Goal: Information Seeking & Learning: Learn about a topic

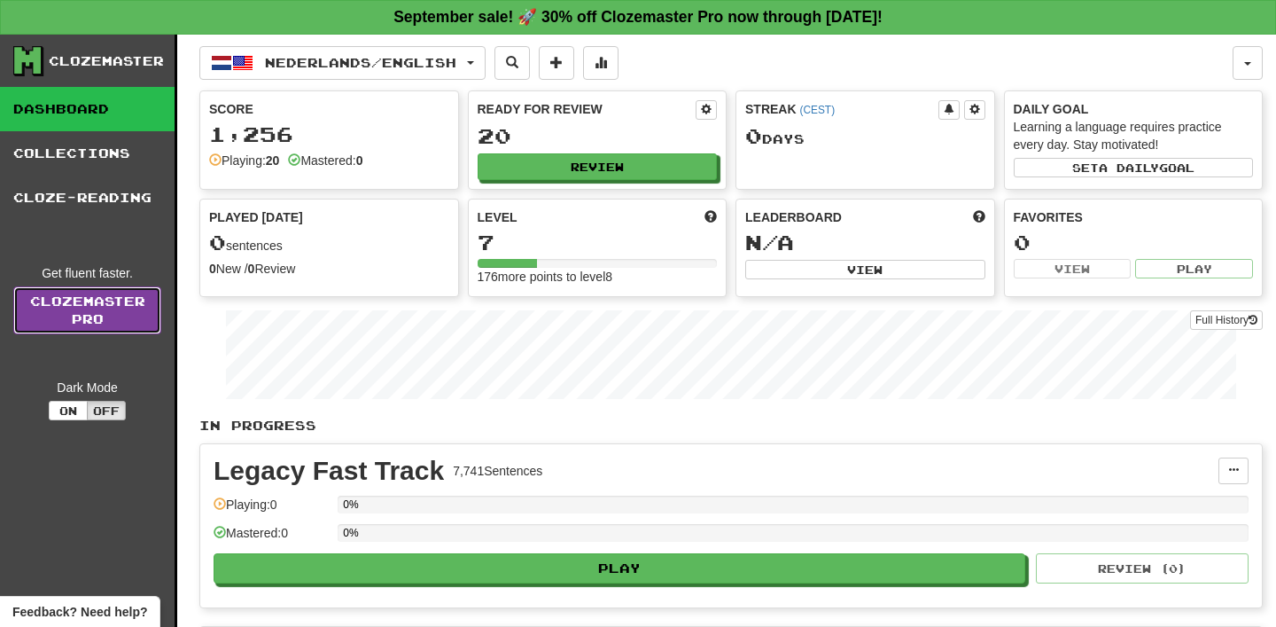
click at [89, 317] on link "Clozemaster Pro" at bounding box center [87, 310] width 148 height 48
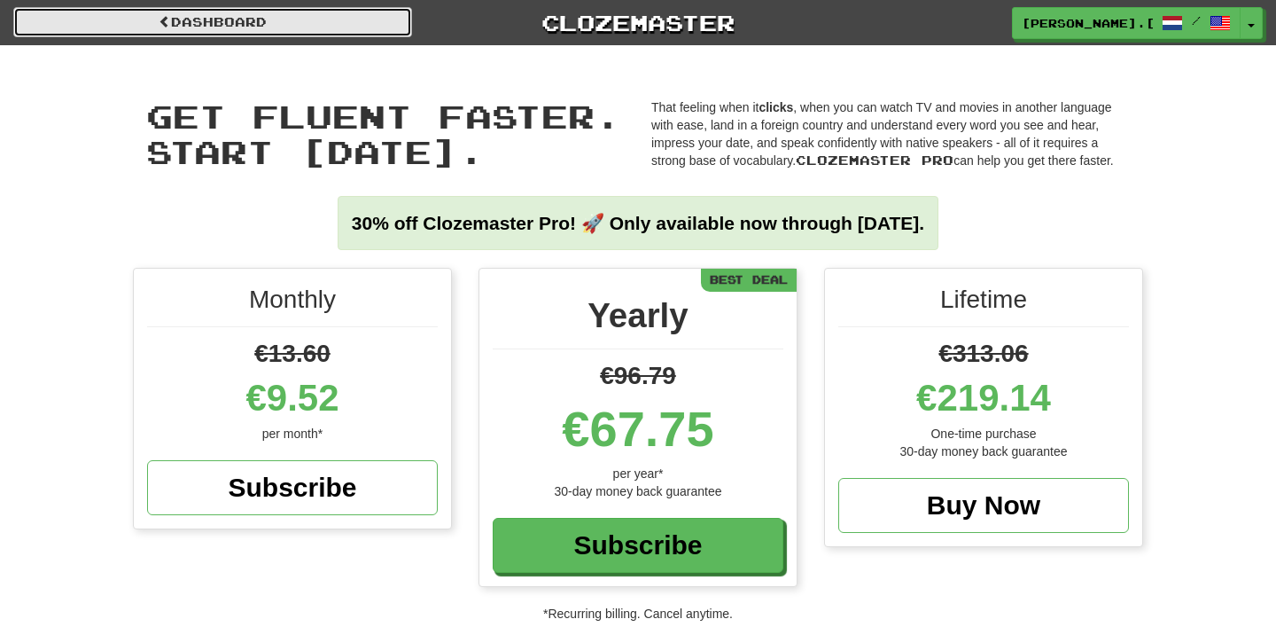
click at [291, 22] on link "Dashboard" at bounding box center [212, 22] width 399 height 30
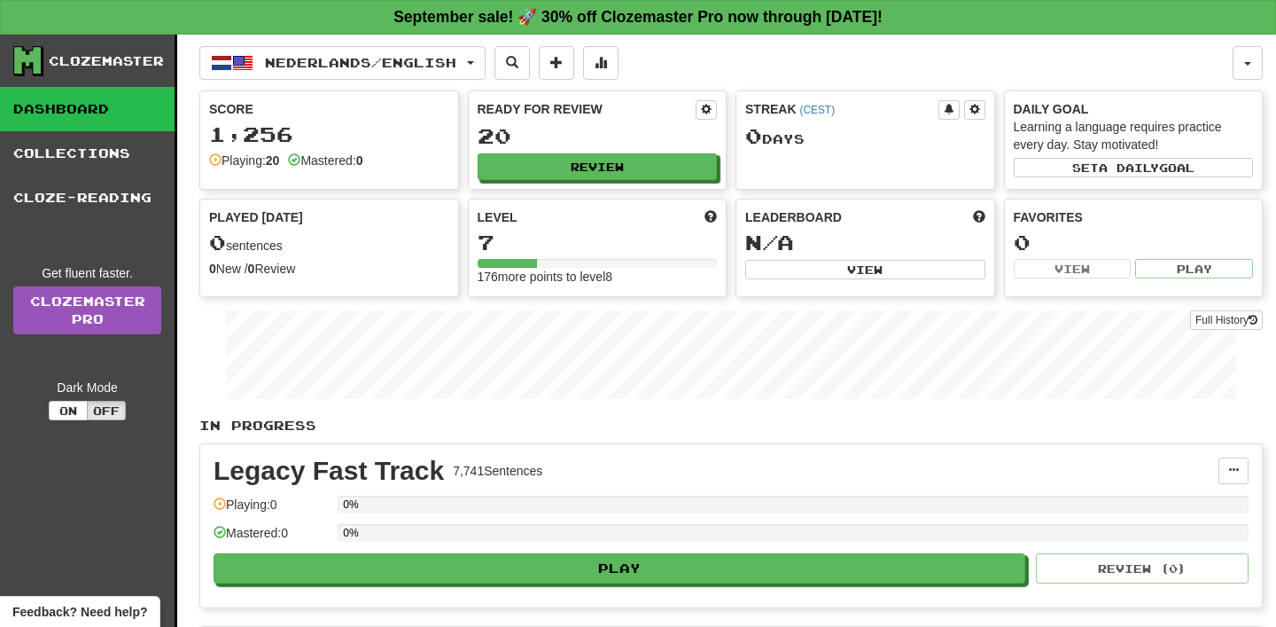
click at [86, 68] on div "Clozemaster" at bounding box center [106, 61] width 115 height 18
click at [27, 60] on icon at bounding box center [27, 60] width 27 height 27
click at [445, 70] on button "Nederlands / English" at bounding box center [342, 63] width 286 height 34
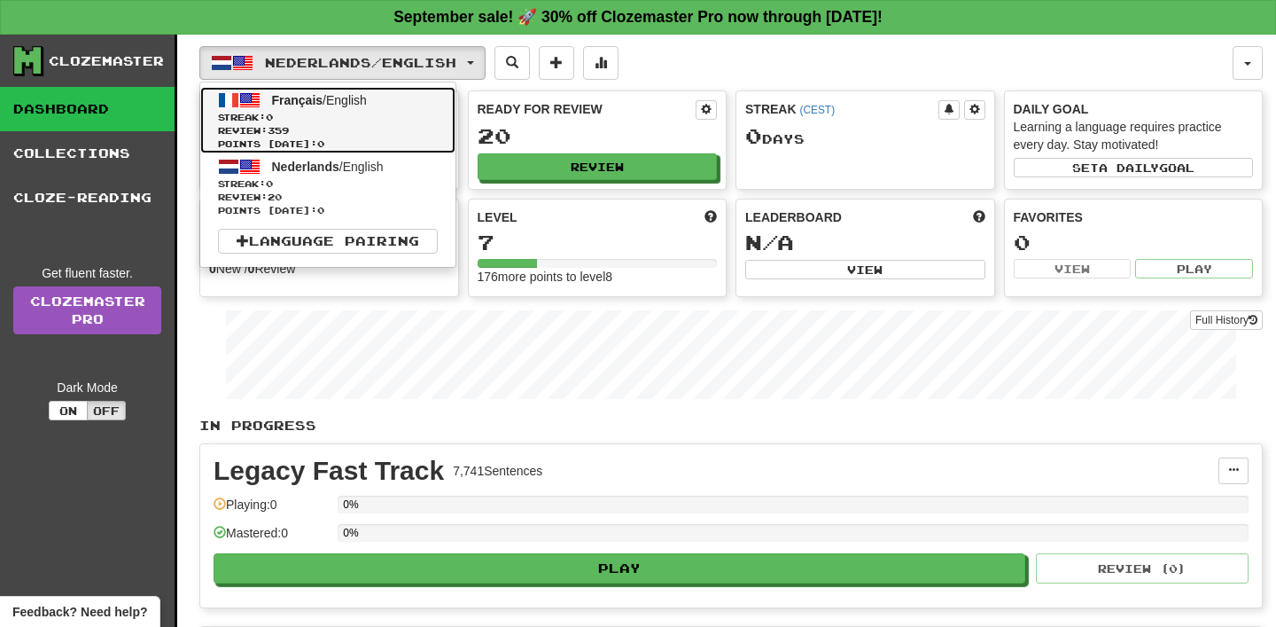
click at [366, 106] on link "Français / English Streak: 0 Review: 359 Points today: 0" at bounding box center [327, 120] width 255 height 66
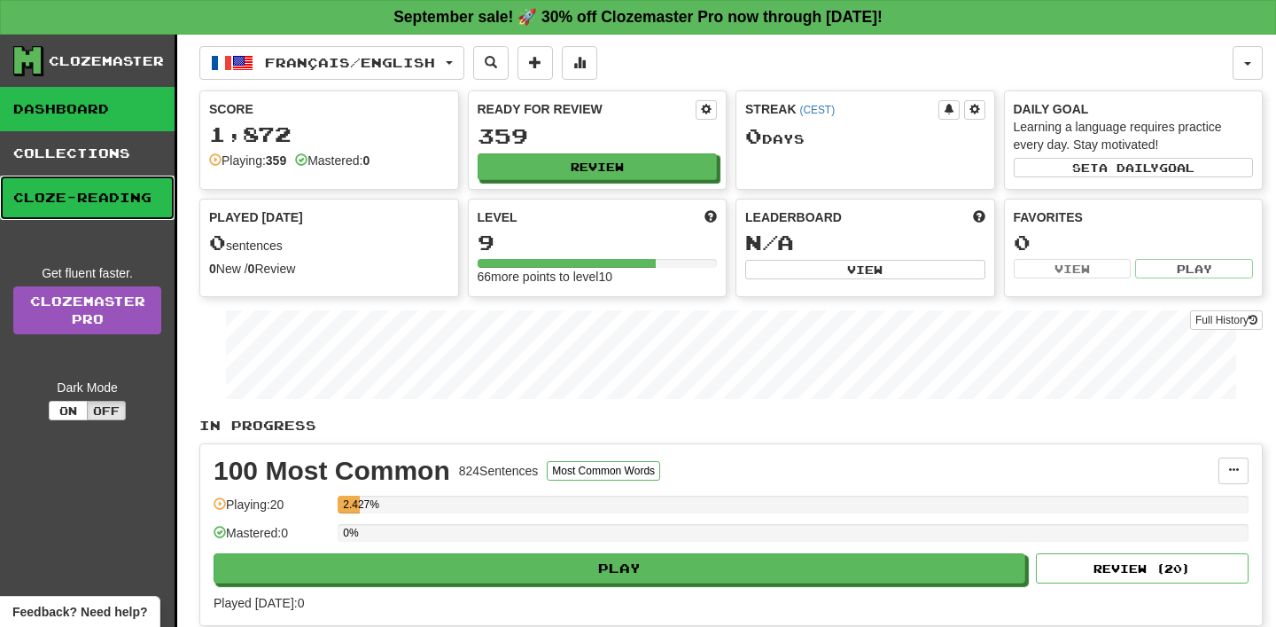
click at [93, 185] on link "Cloze-Reading" at bounding box center [87, 197] width 175 height 44
click at [122, 195] on link "Cloze-Reading" at bounding box center [87, 197] width 175 height 44
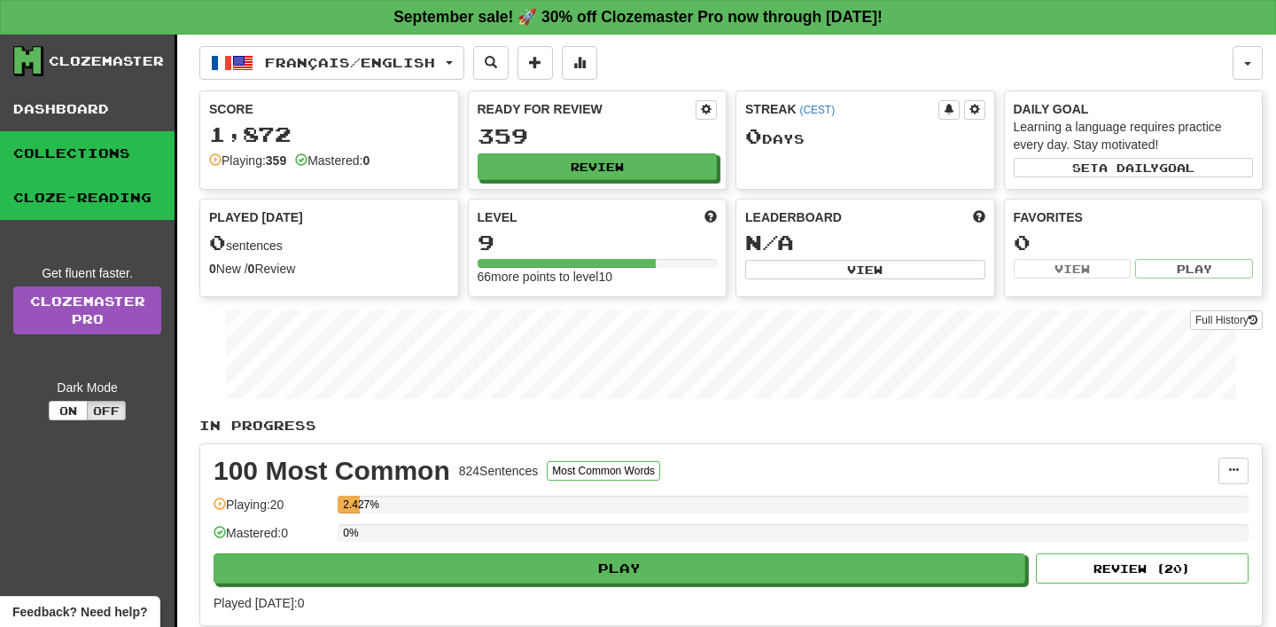
click at [79, 164] on link "Collections" at bounding box center [87, 153] width 175 height 44
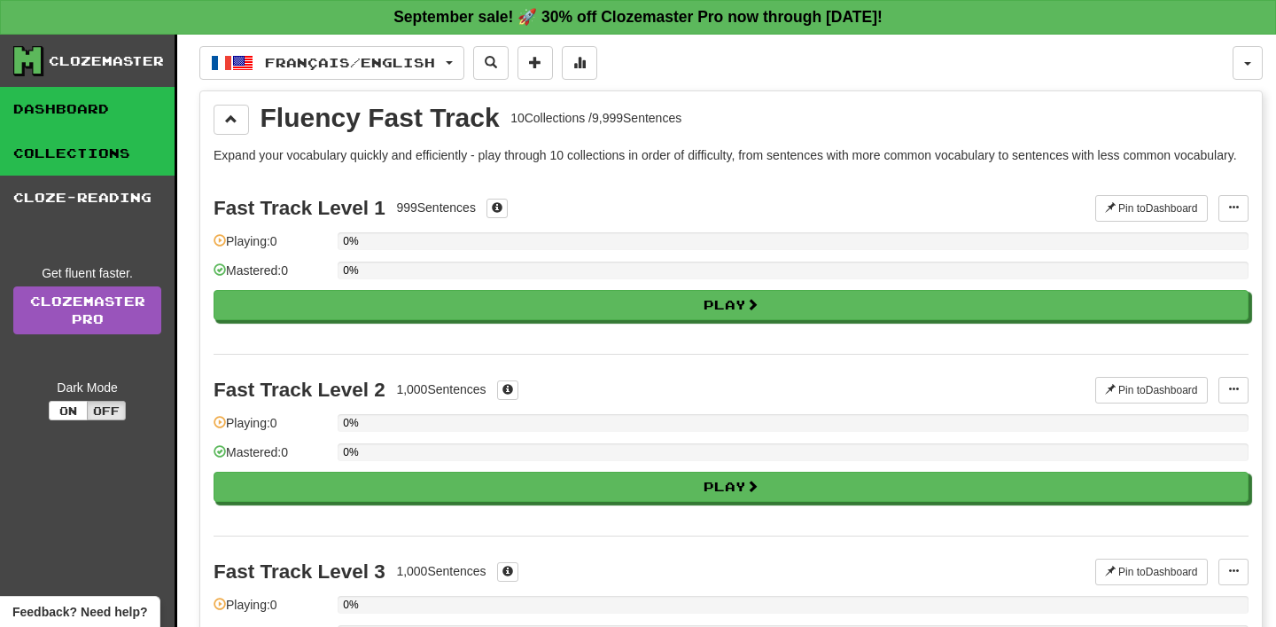
click at [32, 104] on link "Dashboard" at bounding box center [87, 109] width 175 height 44
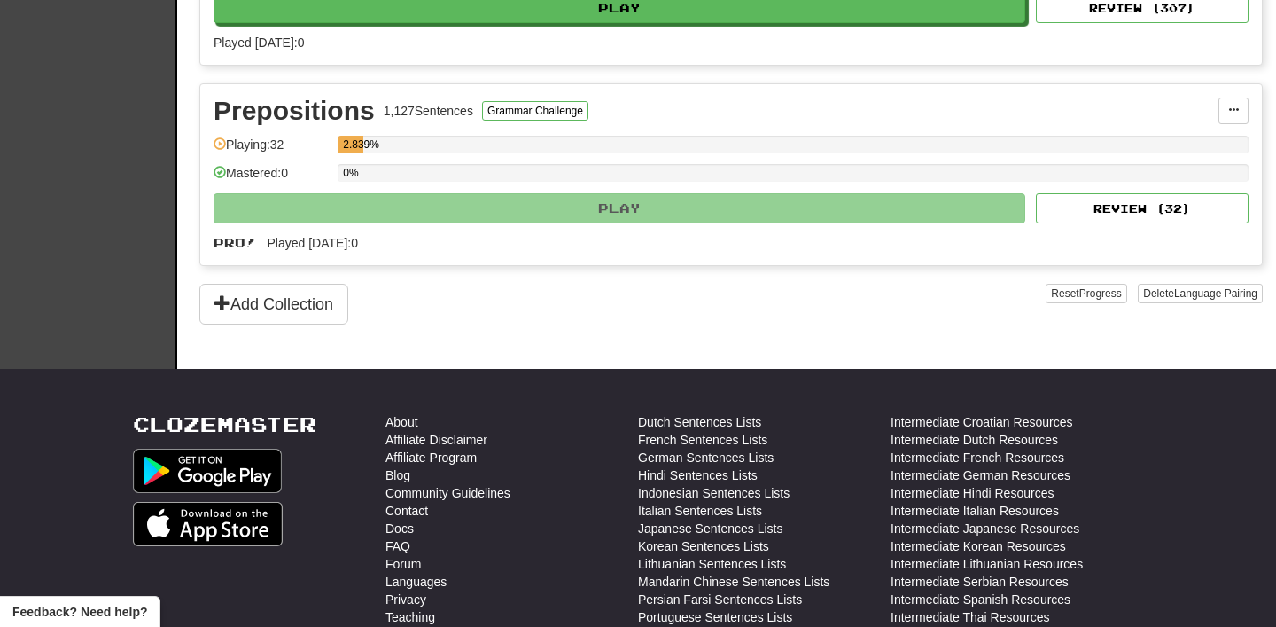
scroll to position [843, 0]
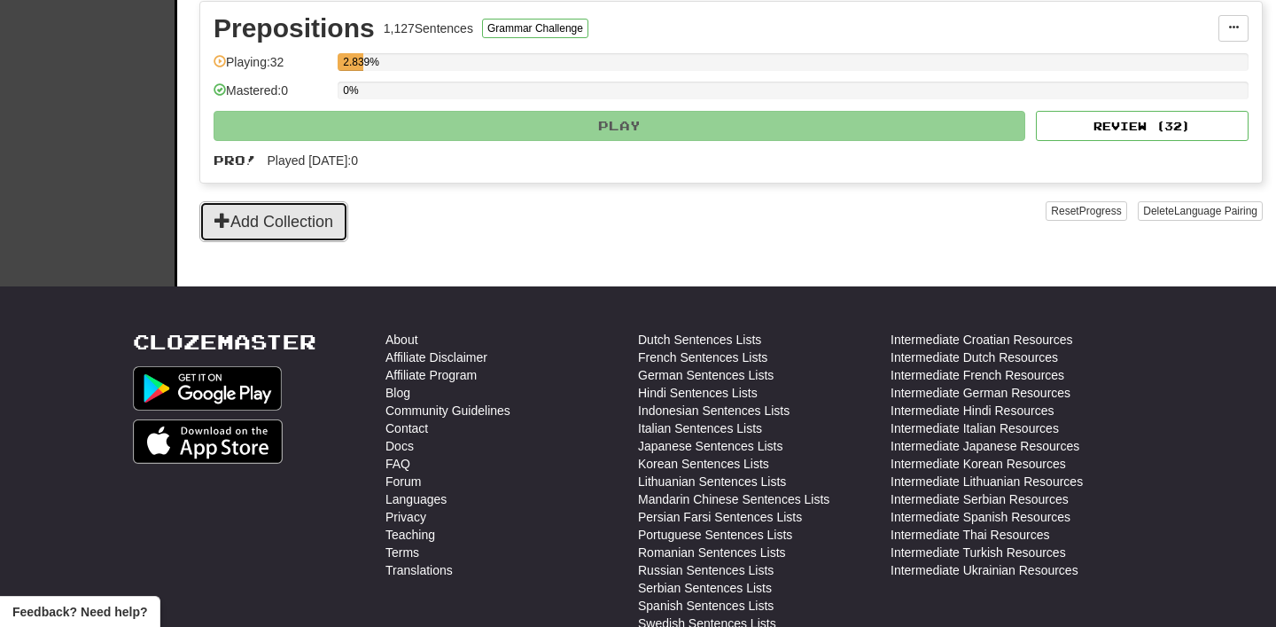
click at [284, 224] on button "Add Collection" at bounding box center [273, 221] width 149 height 41
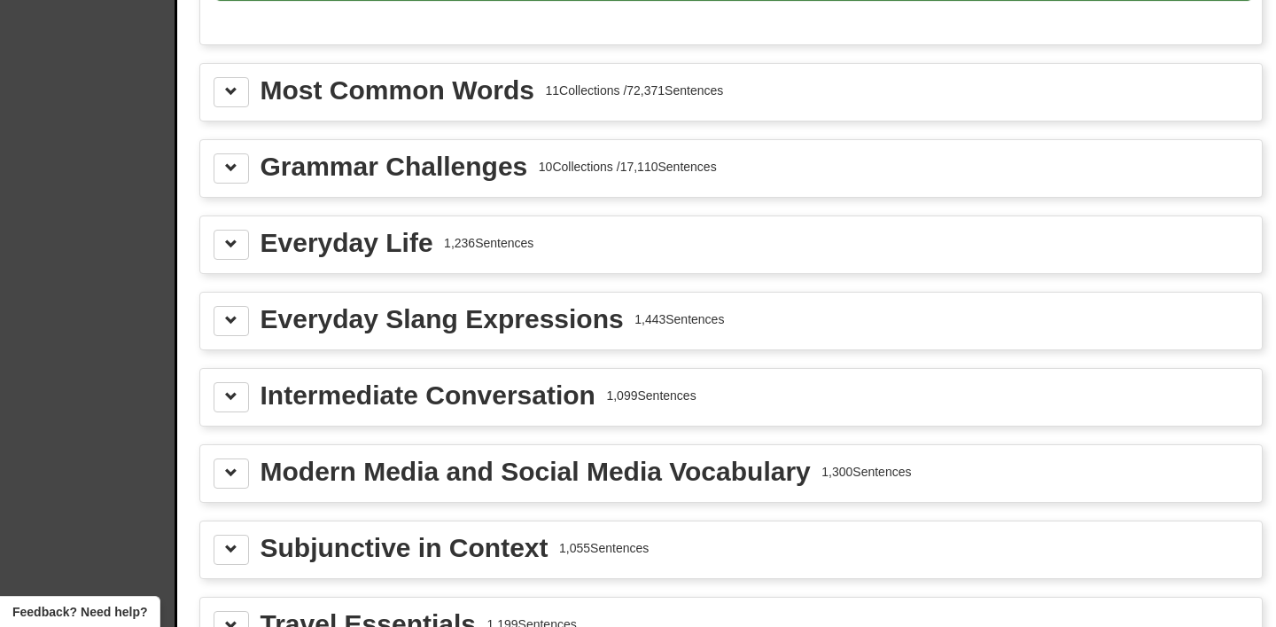
scroll to position [1960, 0]
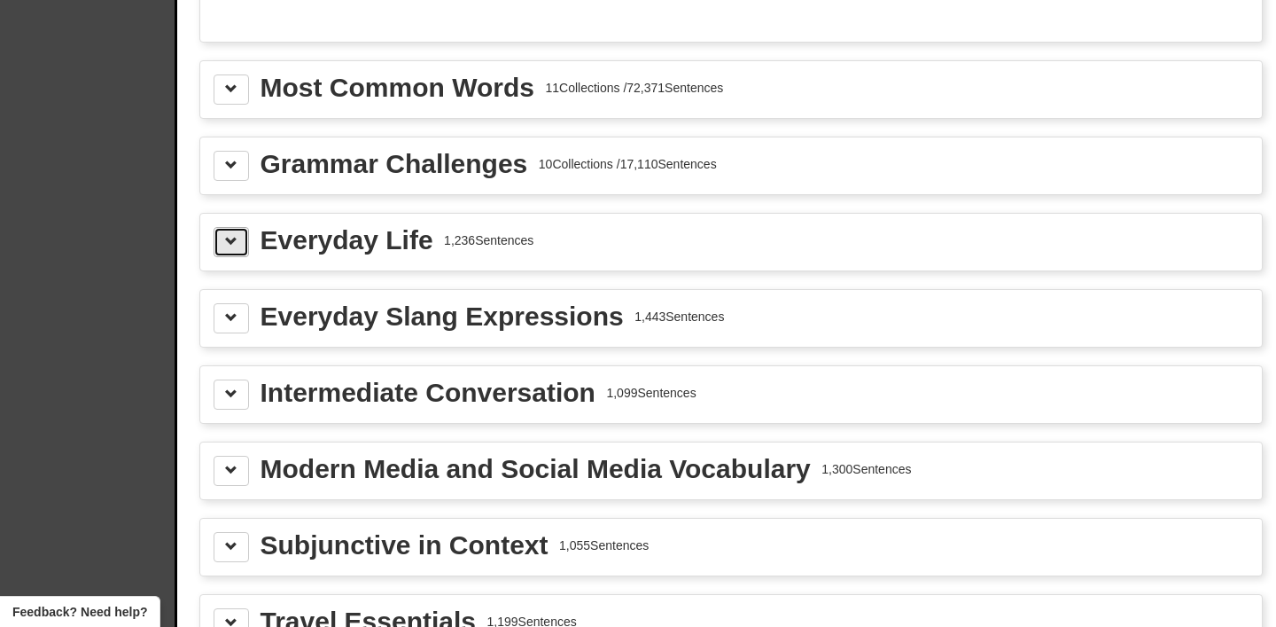
click at [228, 257] on button at bounding box center [231, 242] width 35 height 30
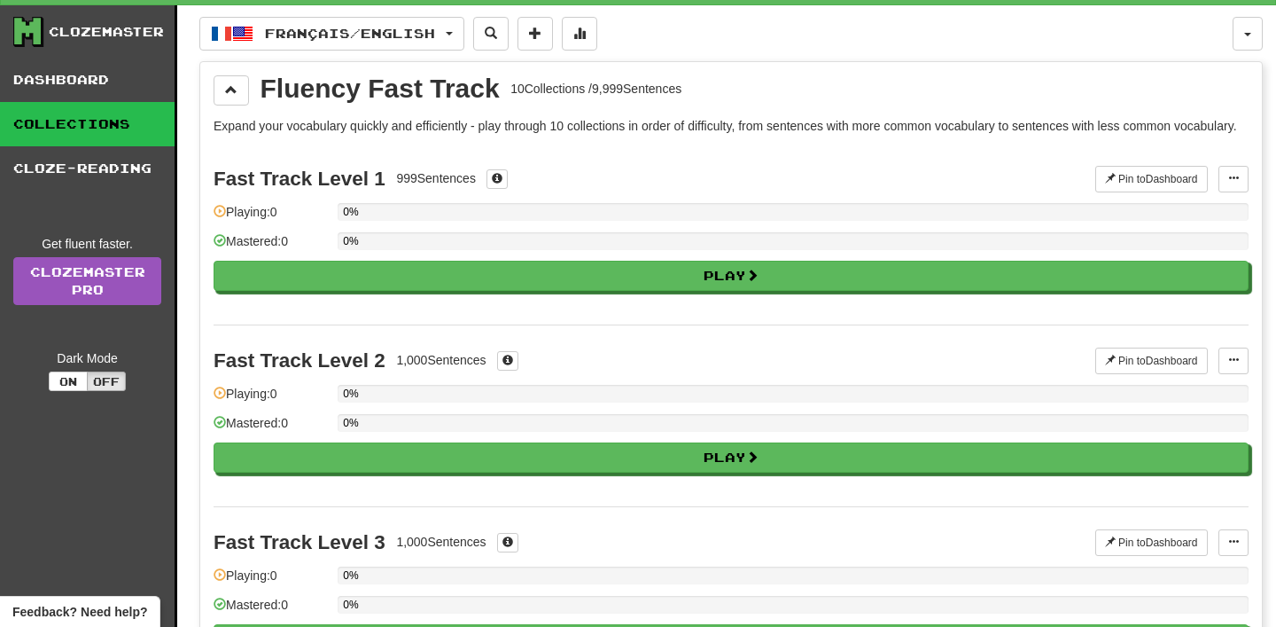
scroll to position [0, 0]
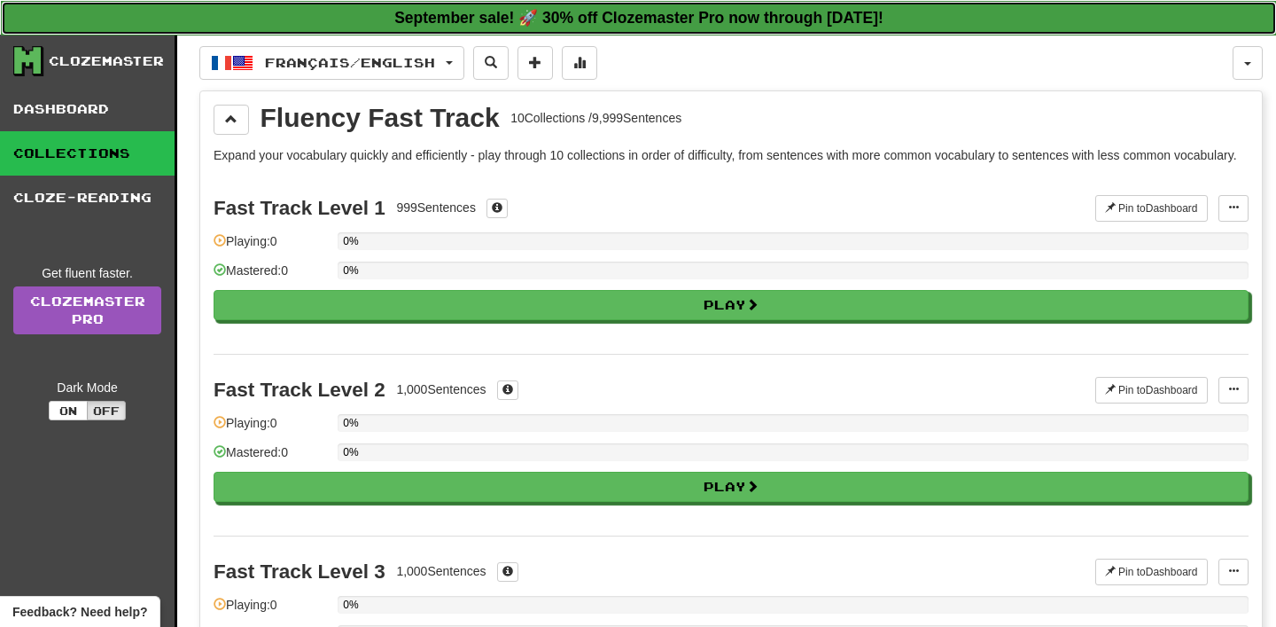
click at [502, 27] on strong "September sale! 🚀 30% off Clozemaster Pro now through Sunday September 21!" at bounding box center [638, 18] width 489 height 18
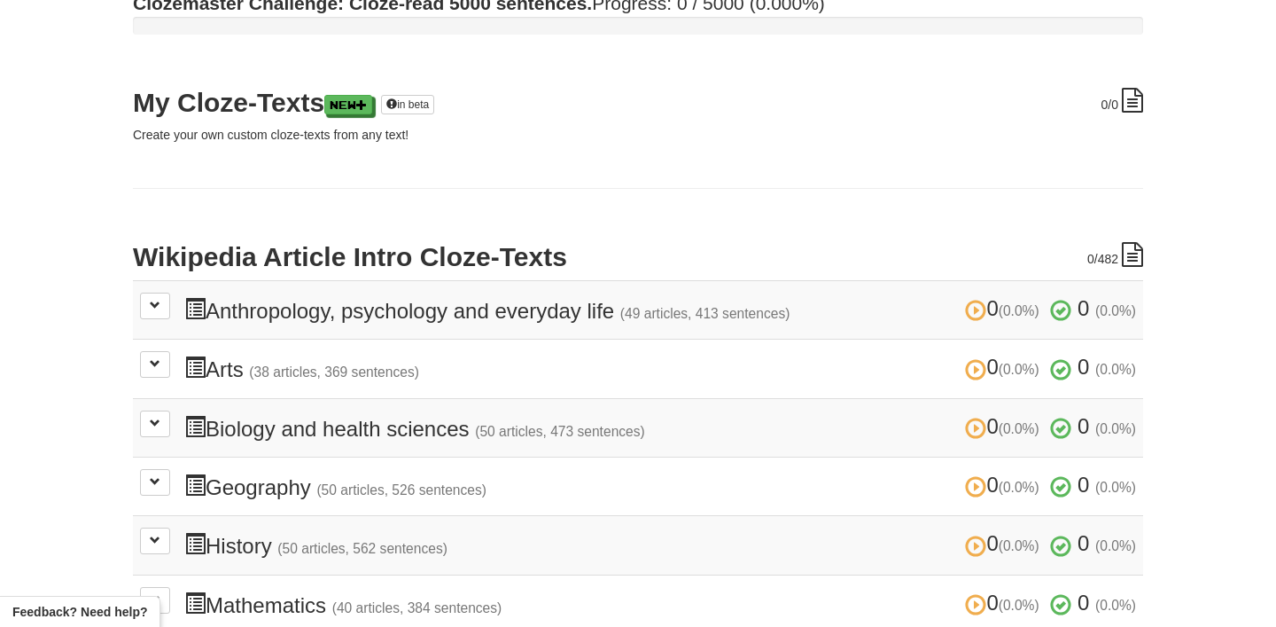
scroll to position [189, 0]
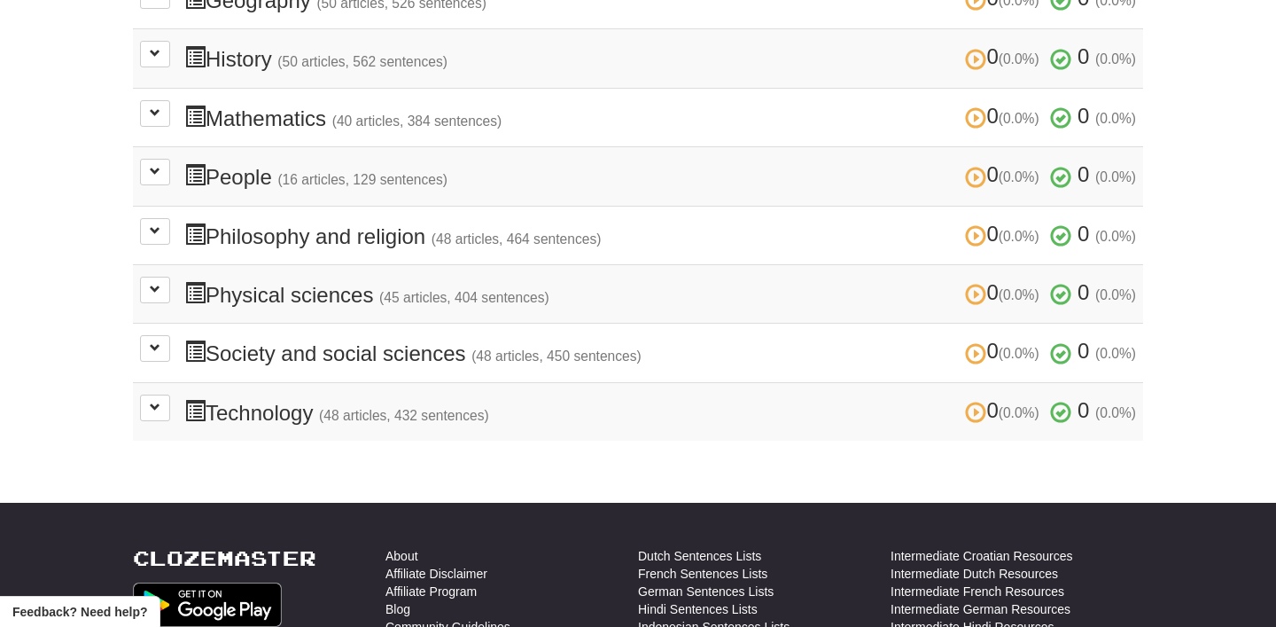
scroll to position [674, 0]
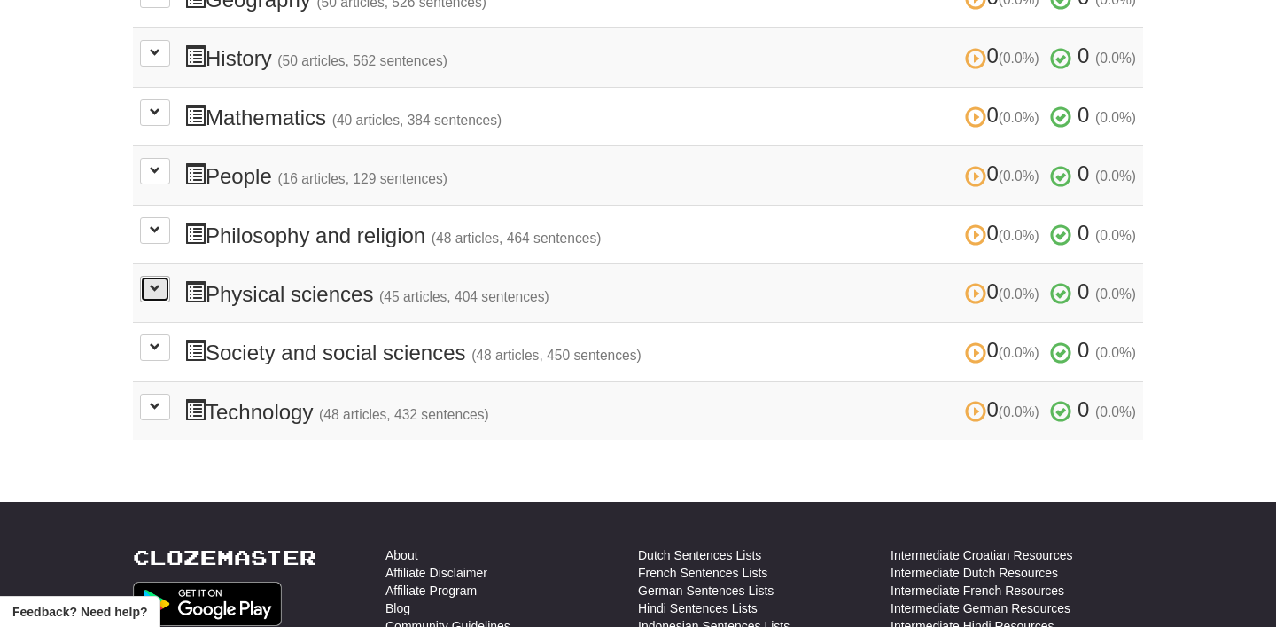
click at [154, 283] on span at bounding box center [155, 288] width 11 height 11
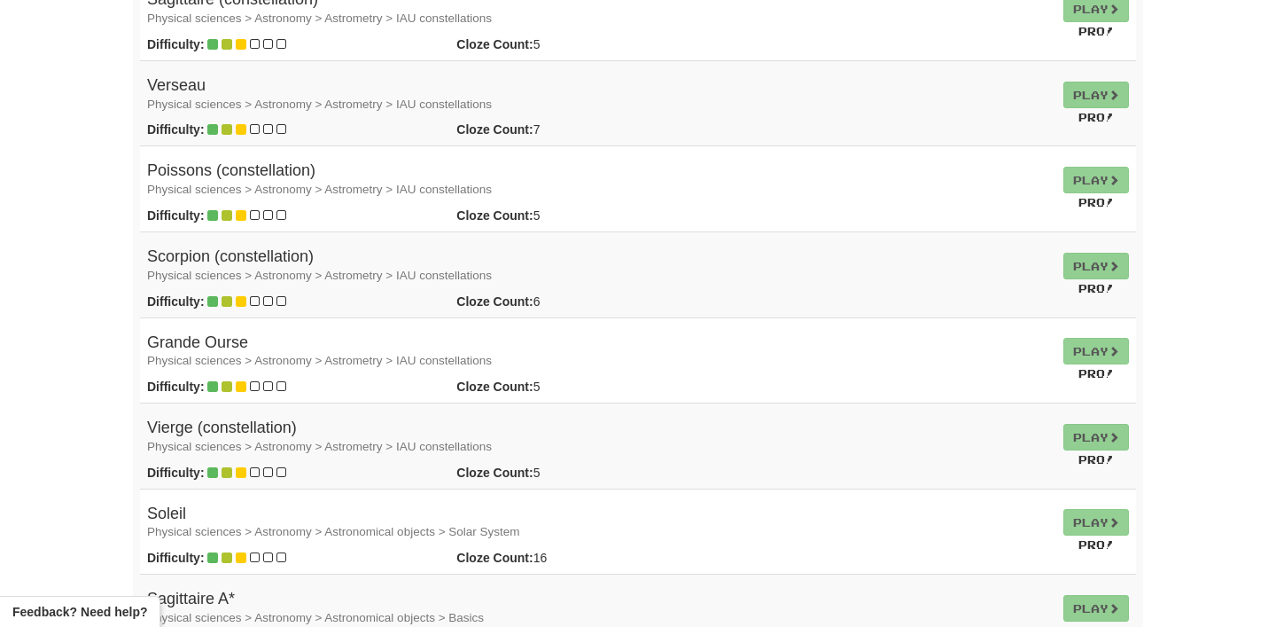
scroll to position [3156, 0]
